Goal: Task Accomplishment & Management: Complete application form

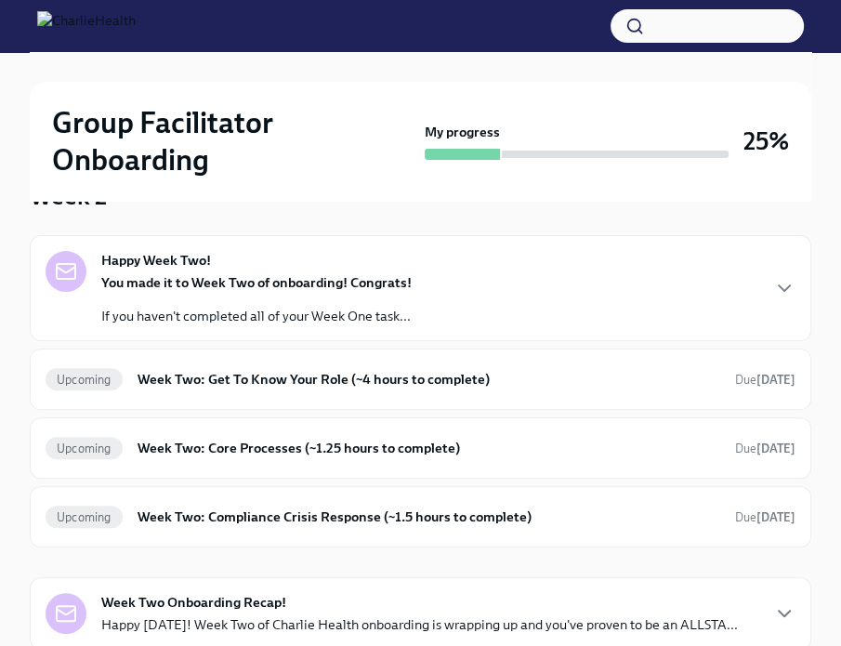
scroll to position [167, 0]
click at [241, 310] on p "If you haven't completed all of your Week One task..." at bounding box center [256, 315] width 310 height 19
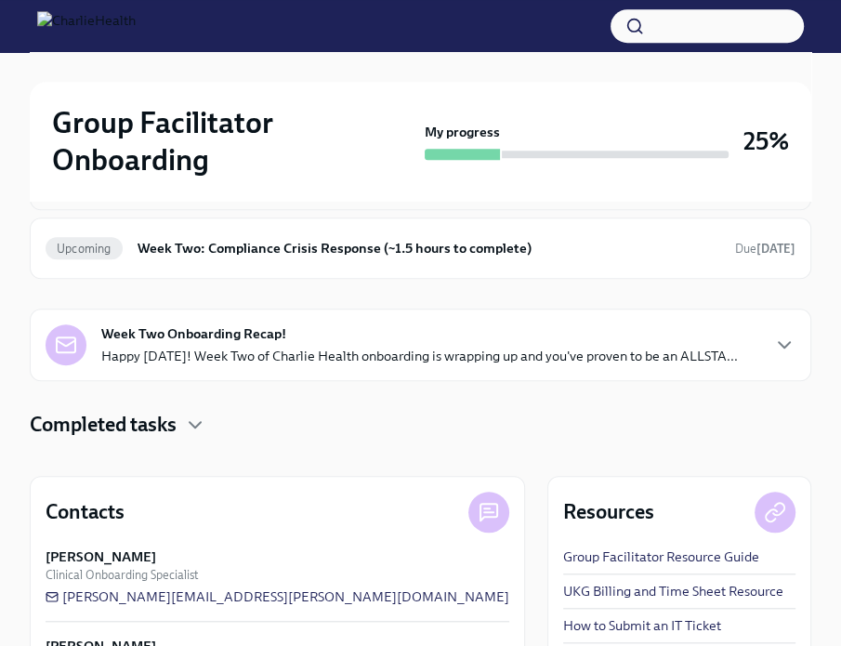
scroll to position [736, 0]
click at [450, 140] on div "Upcoming Week Two: Get To Know Your Role (~4 hours to complete) Due [DATE]" at bounding box center [420, 109] width 781 height 61
click at [450, 120] on h6 "Week Two: Get To Know Your Role (~4 hours to complete)" at bounding box center [428, 109] width 582 height 20
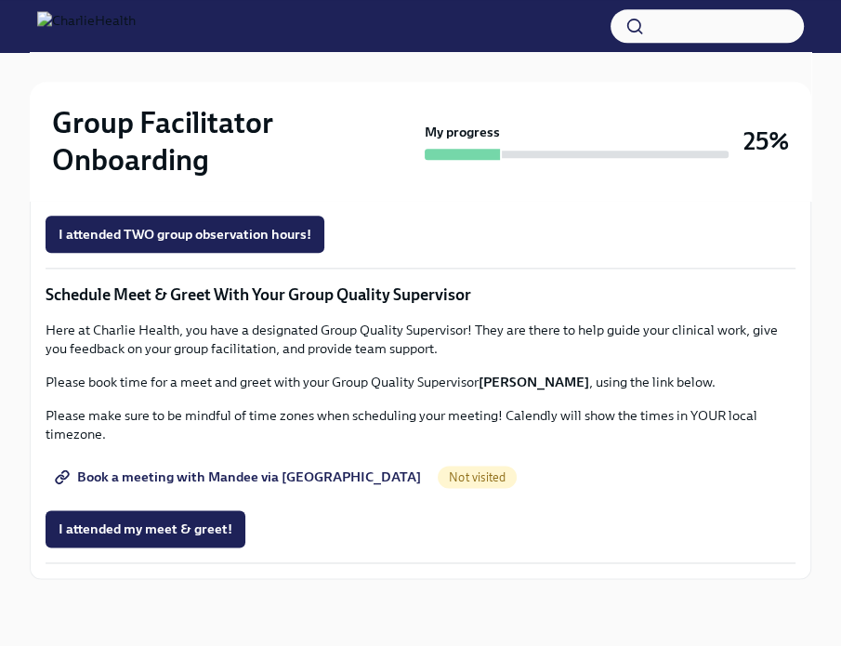
scroll to position [1494, 0]
click at [223, 139] on span "Group Observation Instructions" at bounding box center [166, 130] width 214 height 19
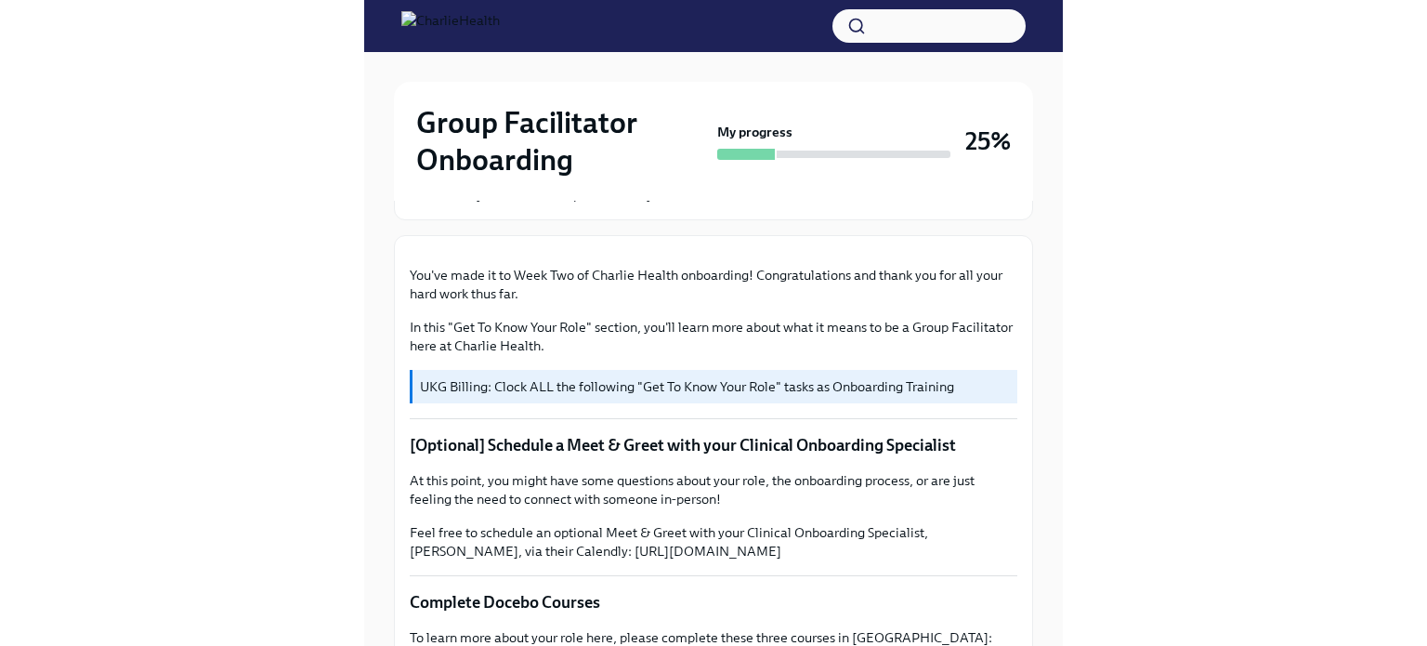
scroll to position [0, 0]
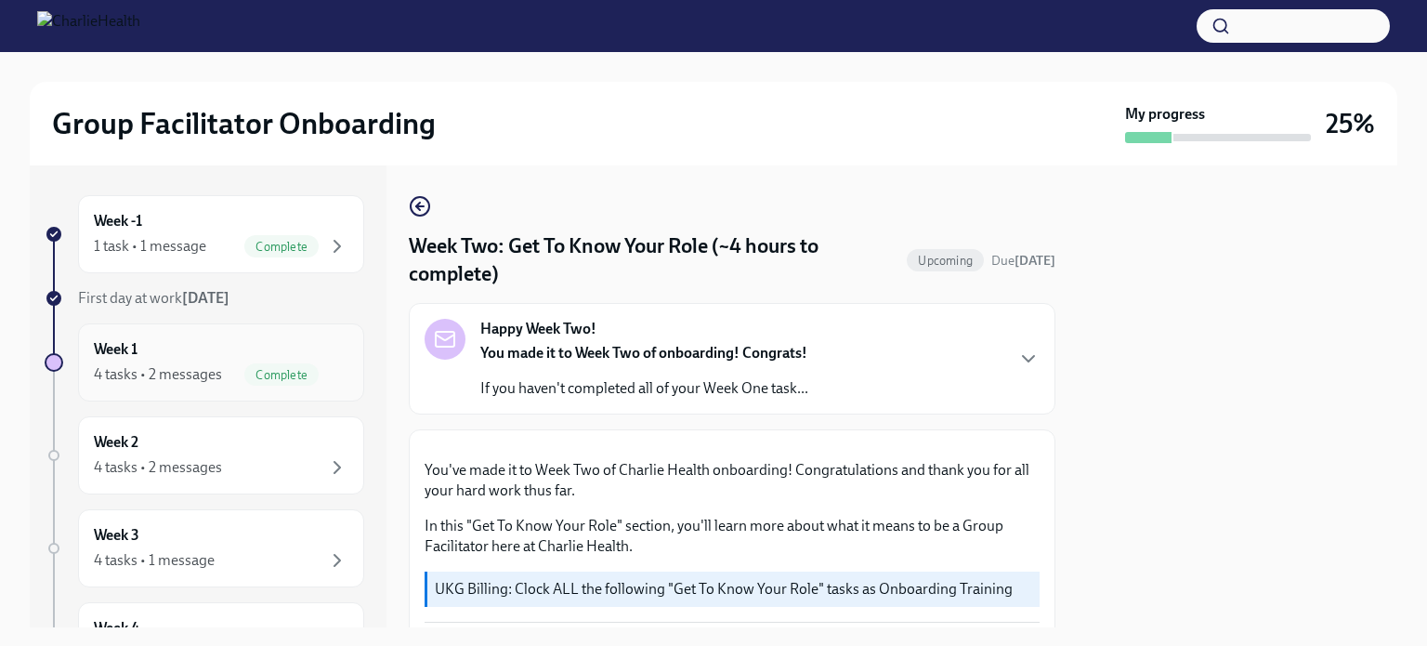
click at [136, 354] on h6 "Week 1" at bounding box center [116, 349] width 44 height 20
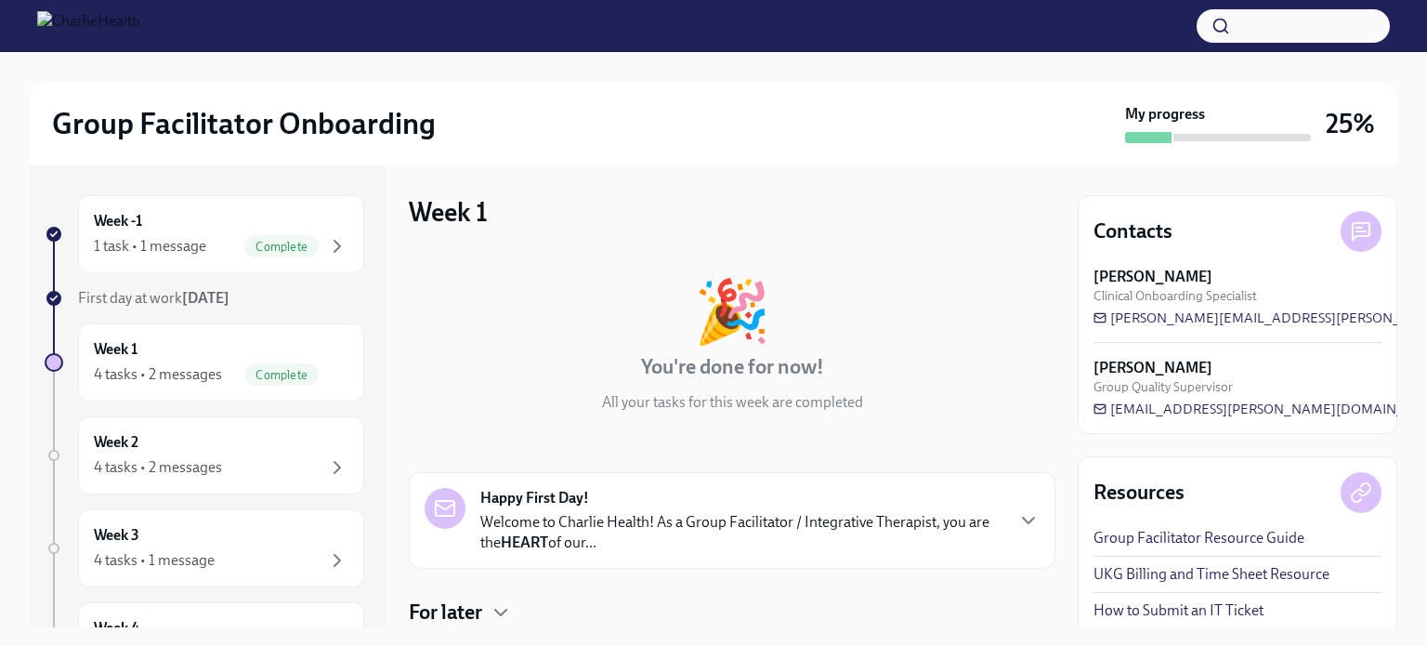
scroll to position [474, 0]
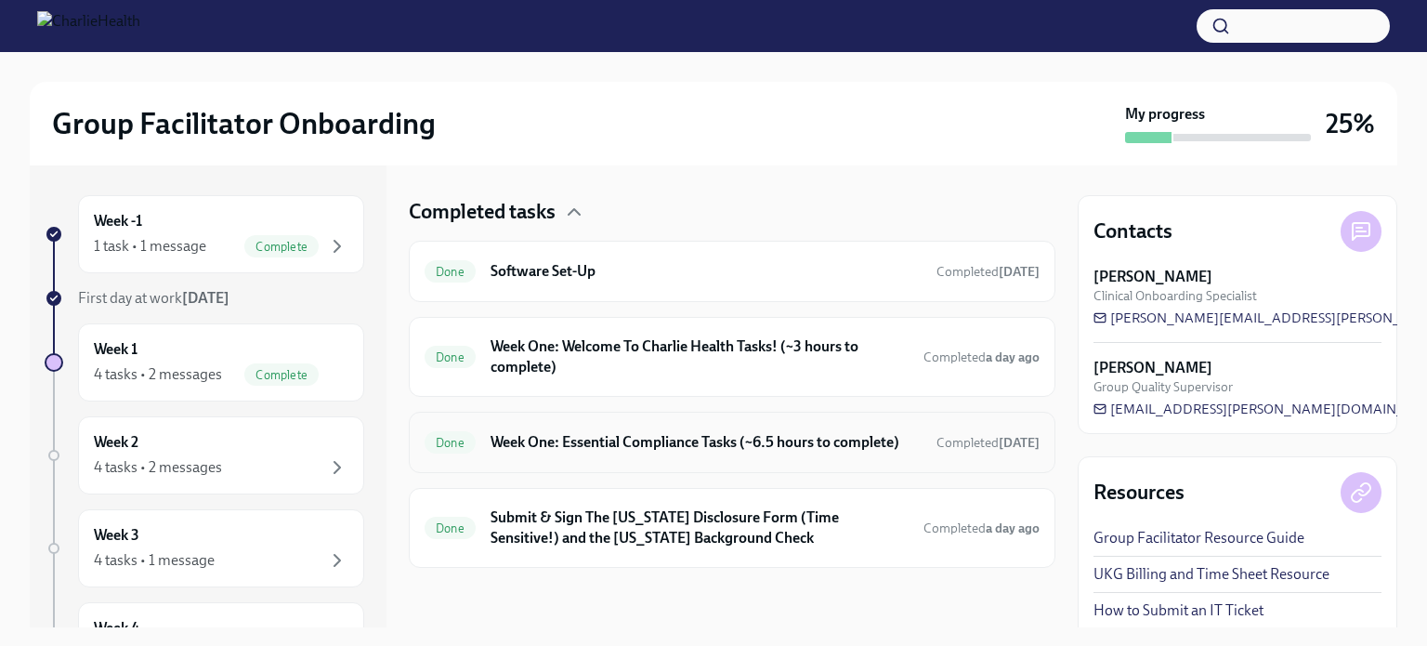
click at [662, 432] on h6 "Week One: Essential Compliance Tasks (~6.5 hours to complete)" at bounding box center [705, 442] width 431 height 20
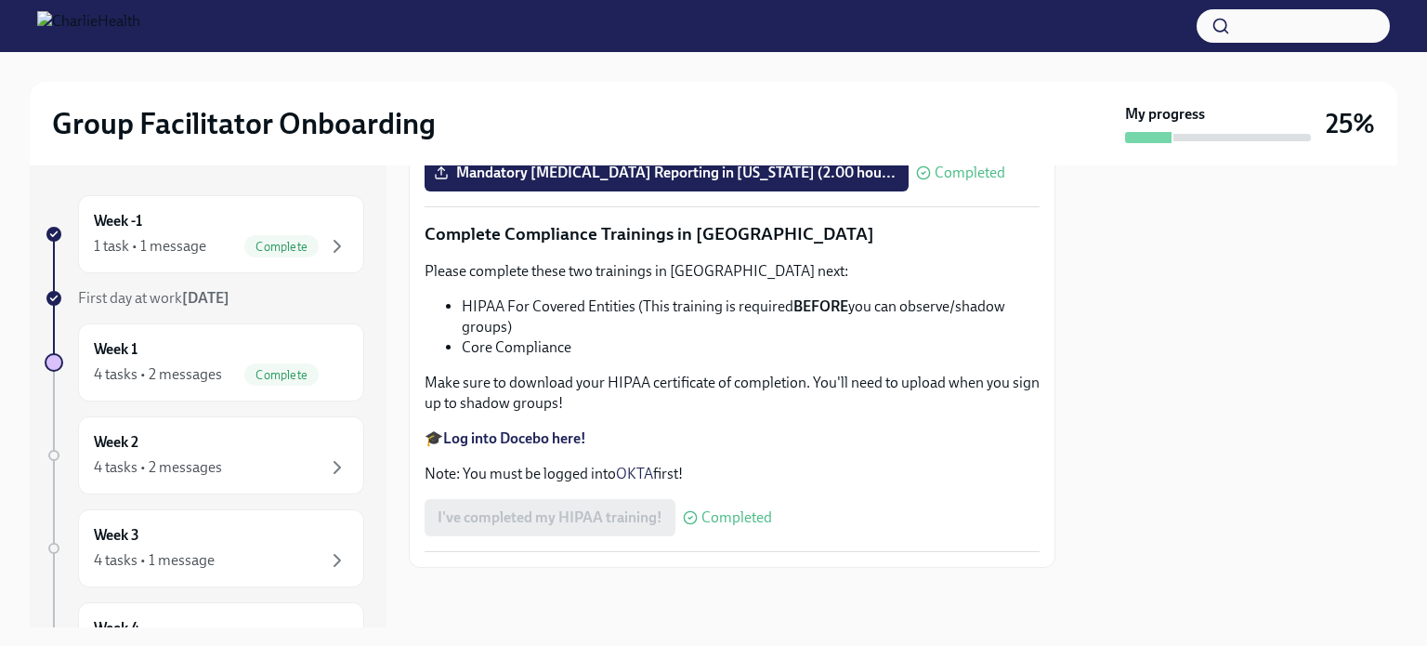
scroll to position [4388, 0]
click at [551, 437] on strong "Log into Docebo here!" at bounding box center [514, 438] width 143 height 18
click at [260, 435] on div "Week 2 4 tasks • 2 messages" at bounding box center [221, 455] width 254 height 46
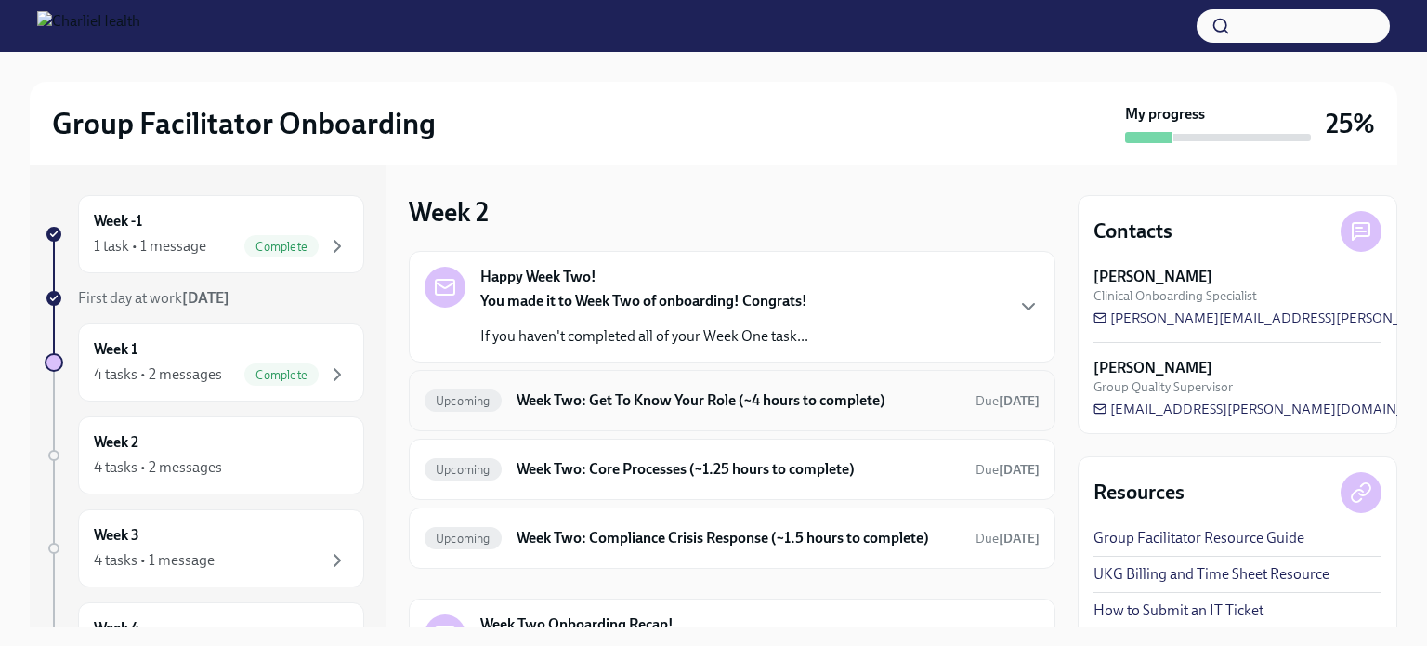
click at [672, 387] on div "Upcoming Week Two: Get To Know Your Role (~4 hours to complete) Due [DATE]" at bounding box center [731, 400] width 615 height 30
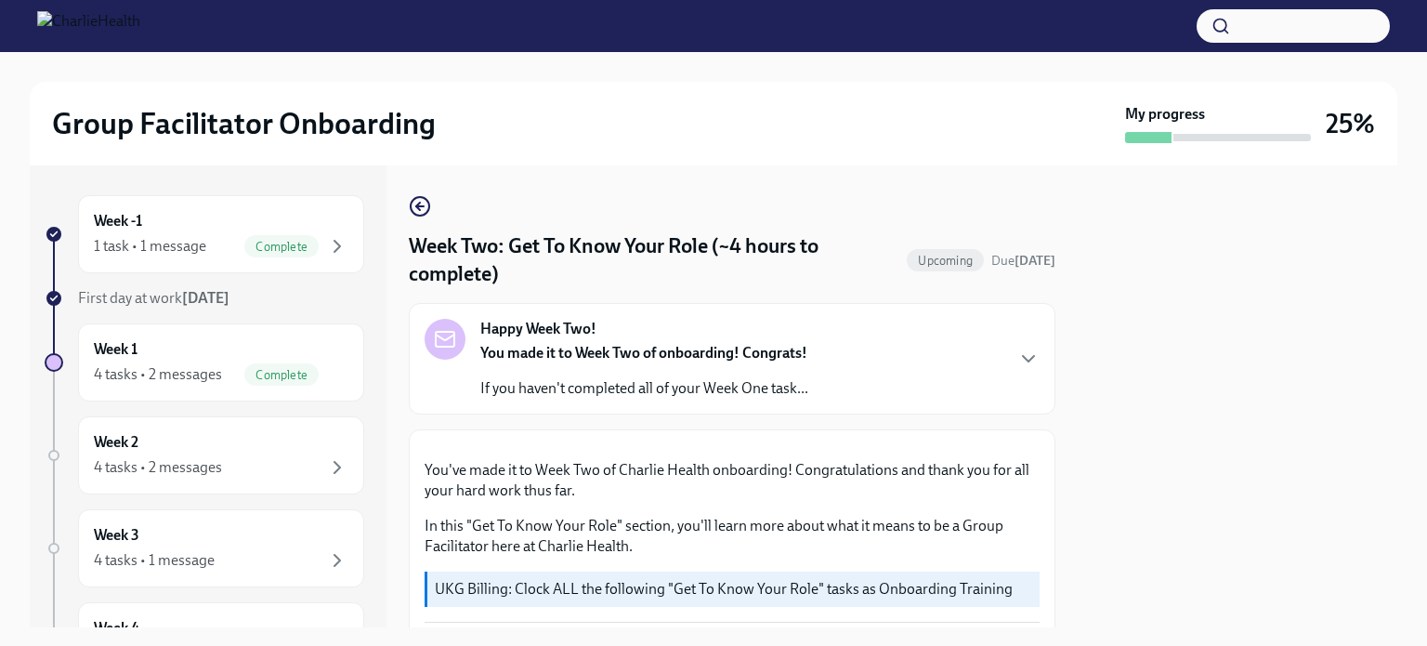
click at [780, 363] on div "You made it to Week Two of onboarding! Congrats! If you haven't completed all o…" at bounding box center [644, 371] width 328 height 56
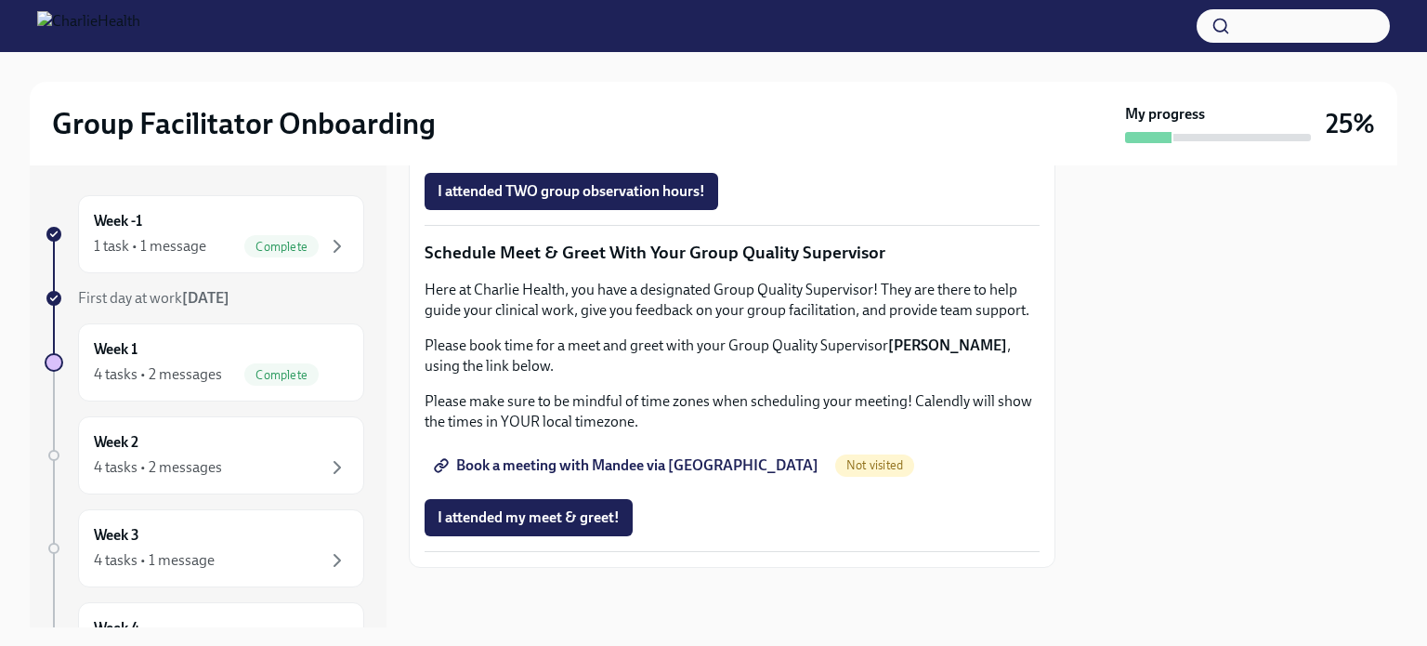
scroll to position [1978, 0]
click at [736, 149] on span "Complete this form to schedule your observations" at bounding box center [606, 139] width 338 height 19
click at [672, 201] on span "I attended TWO group observation hours!" at bounding box center [570, 191] width 267 height 19
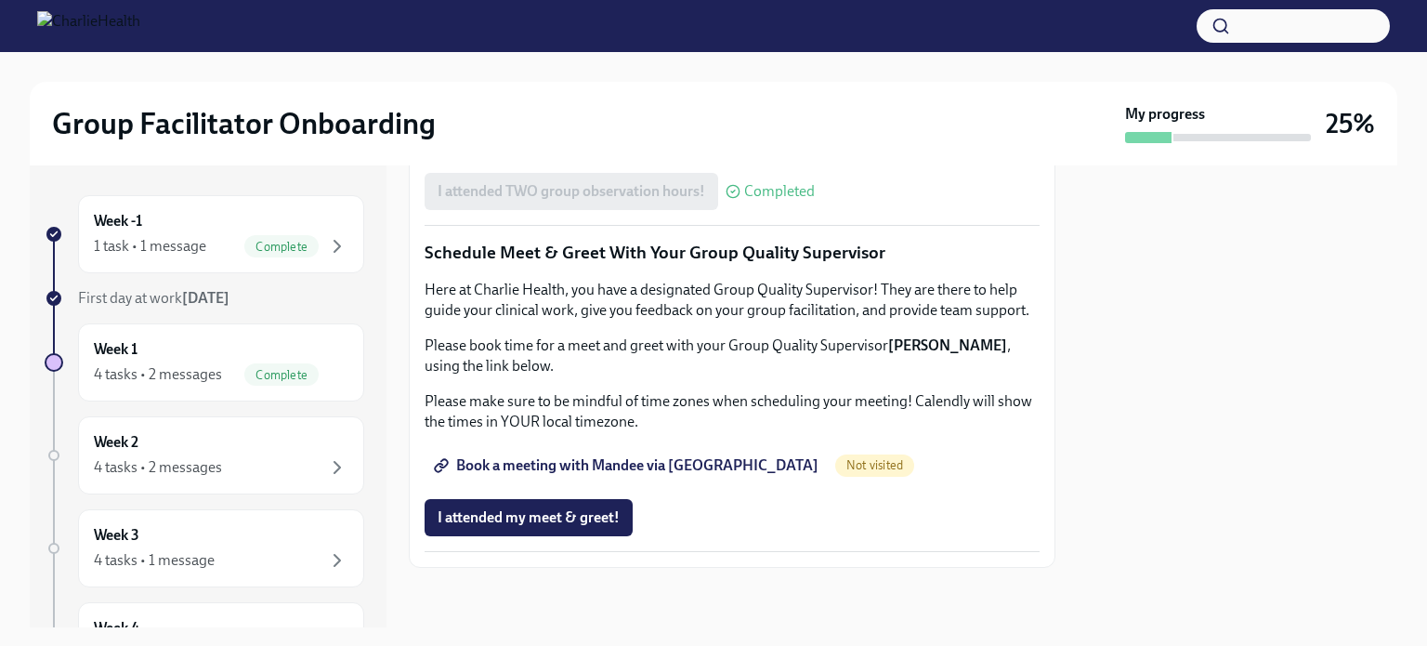
scroll to position [1969, 0]
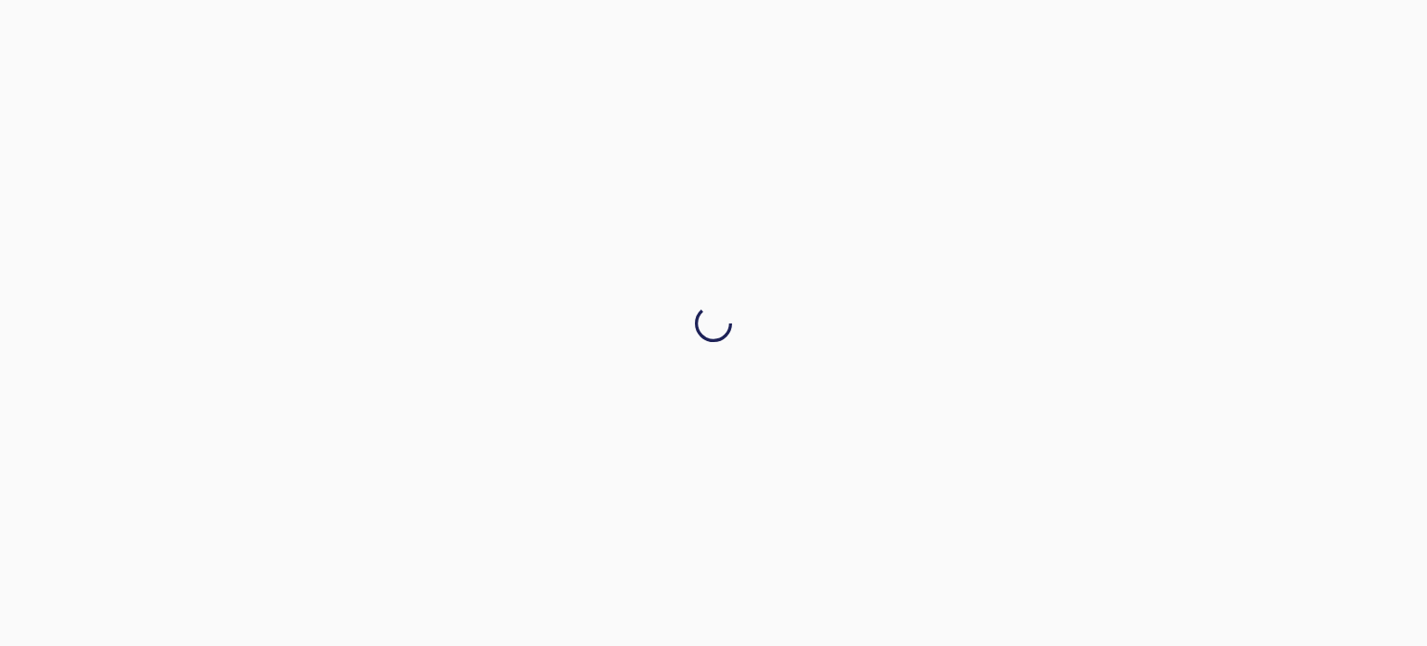
click at [783, 341] on div at bounding box center [713, 323] width 1427 height 646
drag, startPoint x: 491, startPoint y: 133, endPoint x: 756, endPoint y: -47, distance: 320.2
click at [756, 0] on html at bounding box center [713, 323] width 1427 height 646
click at [639, 275] on div at bounding box center [713, 323] width 1427 height 646
